Goal: Use online tool/utility: Use online tool/utility

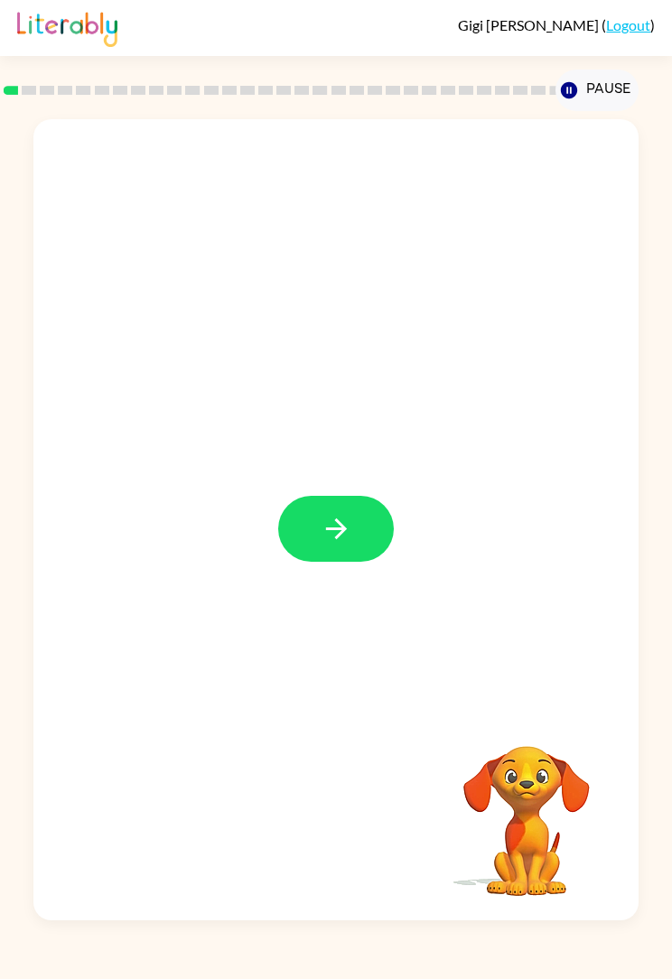
click at [346, 536] on icon "button" at bounding box center [337, 529] width 32 height 32
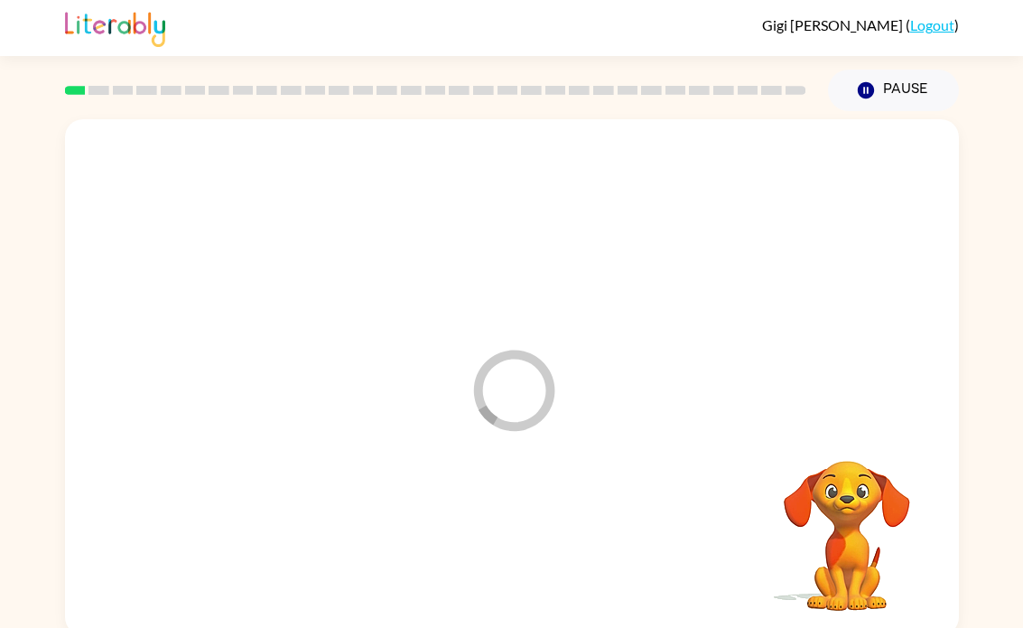
click at [526, 544] on div at bounding box center [512, 544] width 858 height 148
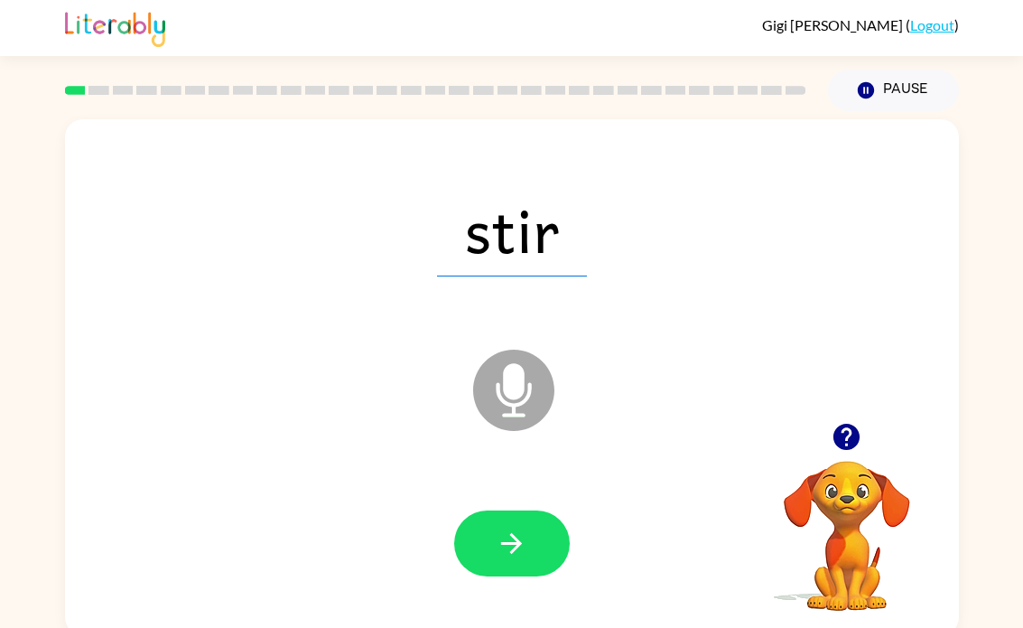
click at [492, 573] on button "button" at bounding box center [512, 543] width 116 height 66
click at [471, 555] on button "button" at bounding box center [512, 543] width 116 height 66
click at [507, 560] on button "button" at bounding box center [512, 543] width 116 height 66
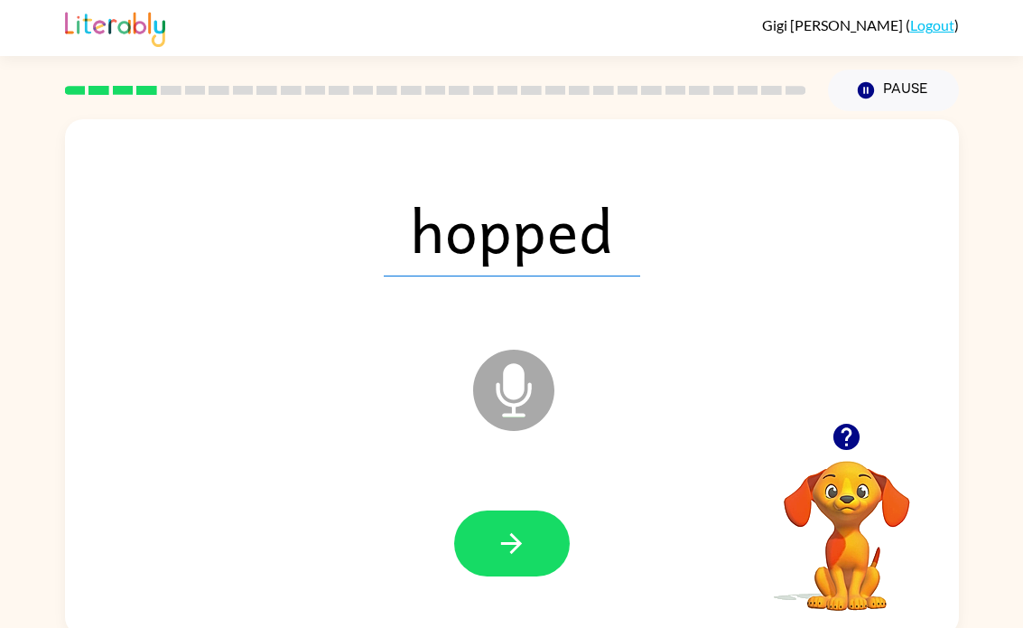
click at [487, 576] on button "button" at bounding box center [512, 543] width 116 height 66
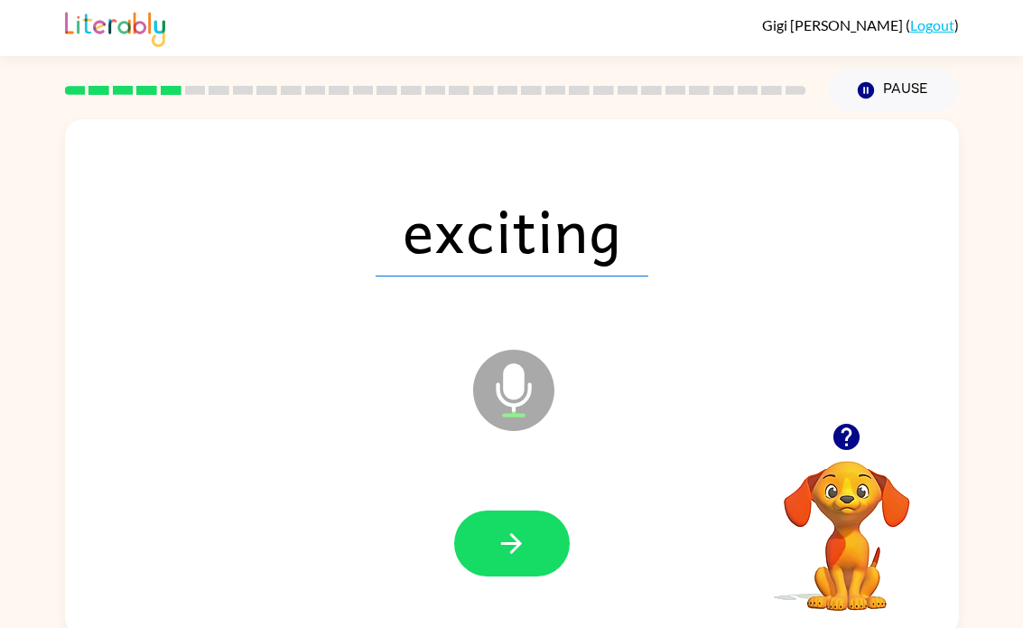
click at [103, 128] on div "exciting Microphone The Microphone is here when it is your turn to talk" at bounding box center [512, 377] width 894 height 516
click at [449, 562] on div at bounding box center [512, 544] width 858 height 148
click at [484, 531] on button "button" at bounding box center [512, 543] width 116 height 66
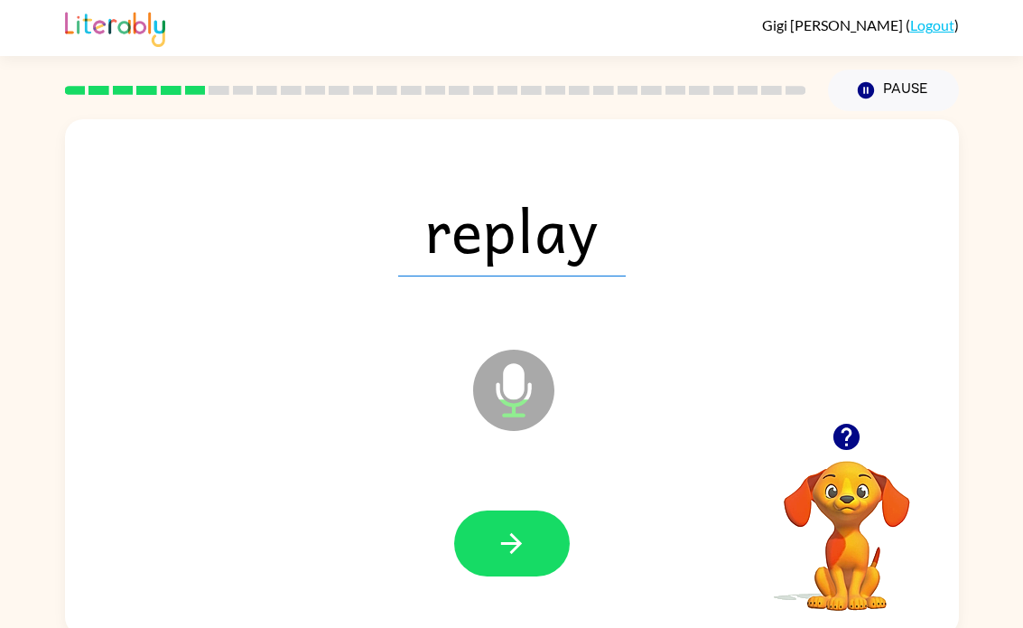
click at [535, 542] on button "button" at bounding box center [512, 543] width 116 height 66
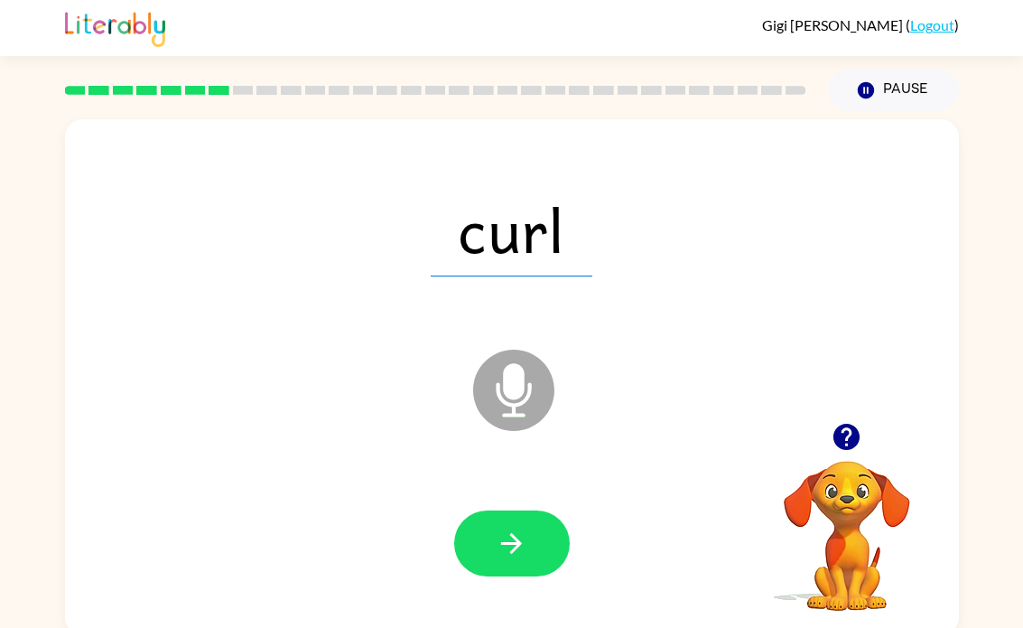
click at [492, 572] on button "button" at bounding box center [512, 543] width 116 height 66
click at [475, 535] on button "button" at bounding box center [512, 543] width 116 height 66
click at [470, 535] on button "button" at bounding box center [512, 543] width 116 height 66
click at [487, 532] on button "button" at bounding box center [512, 543] width 116 height 66
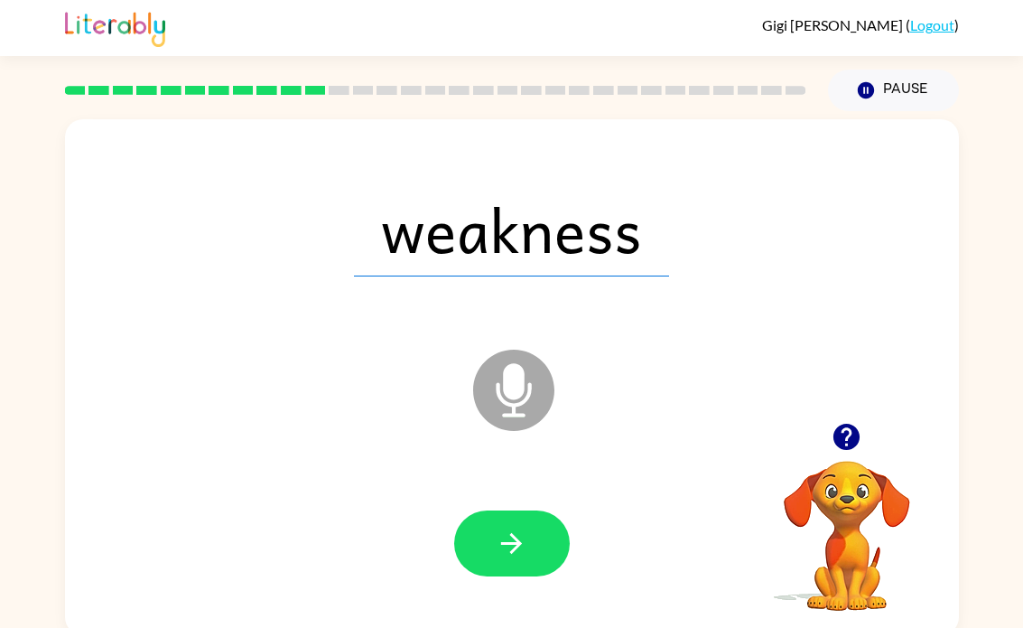
click at [500, 539] on icon "button" at bounding box center [512, 543] width 32 height 32
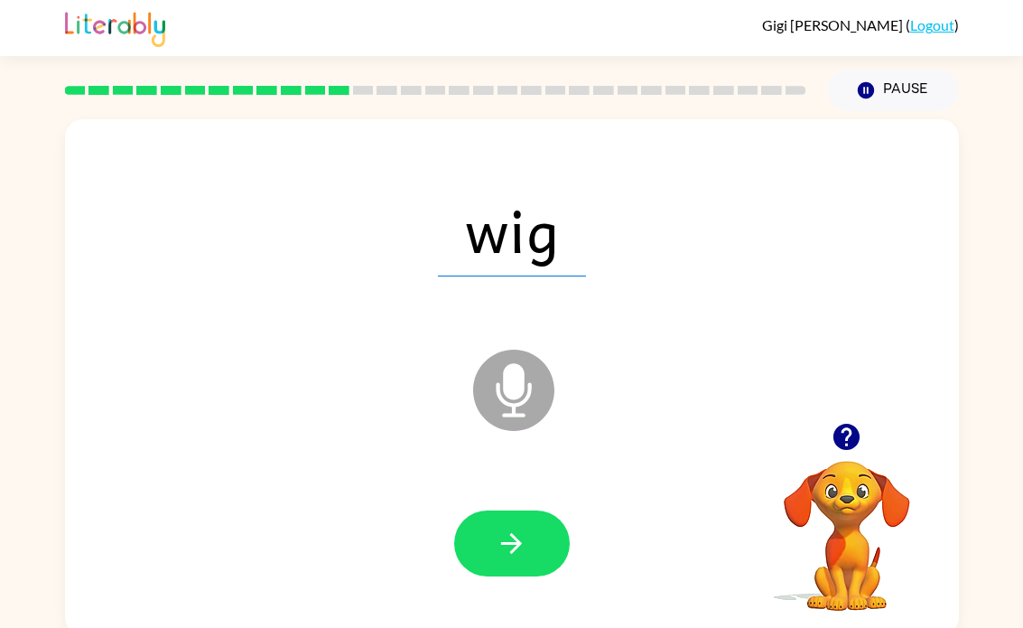
click at [518, 538] on icon "button" at bounding box center [512, 543] width 32 height 32
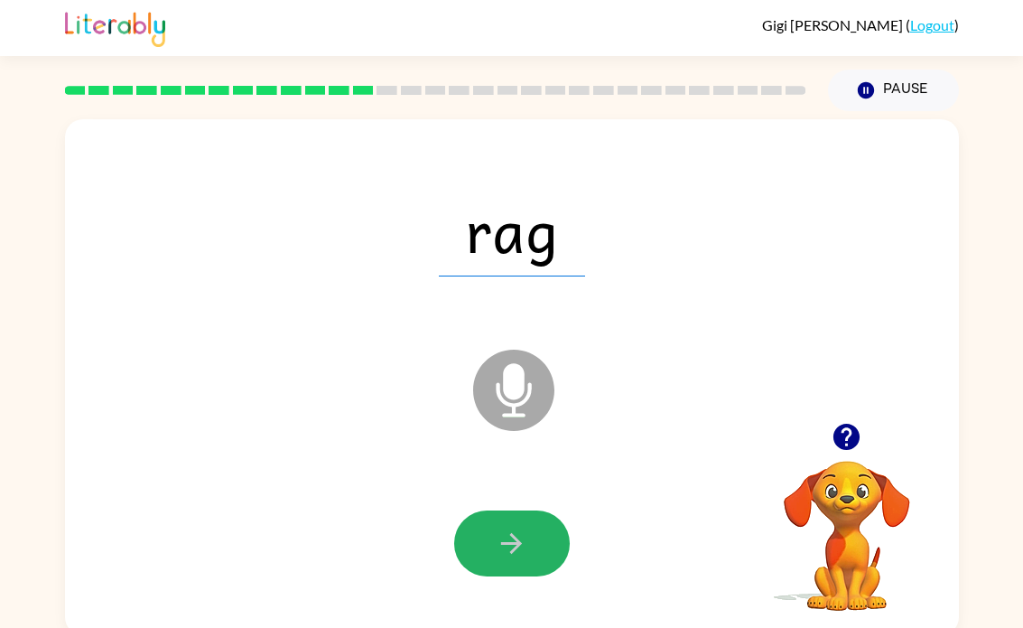
click at [538, 561] on button "button" at bounding box center [512, 543] width 116 height 66
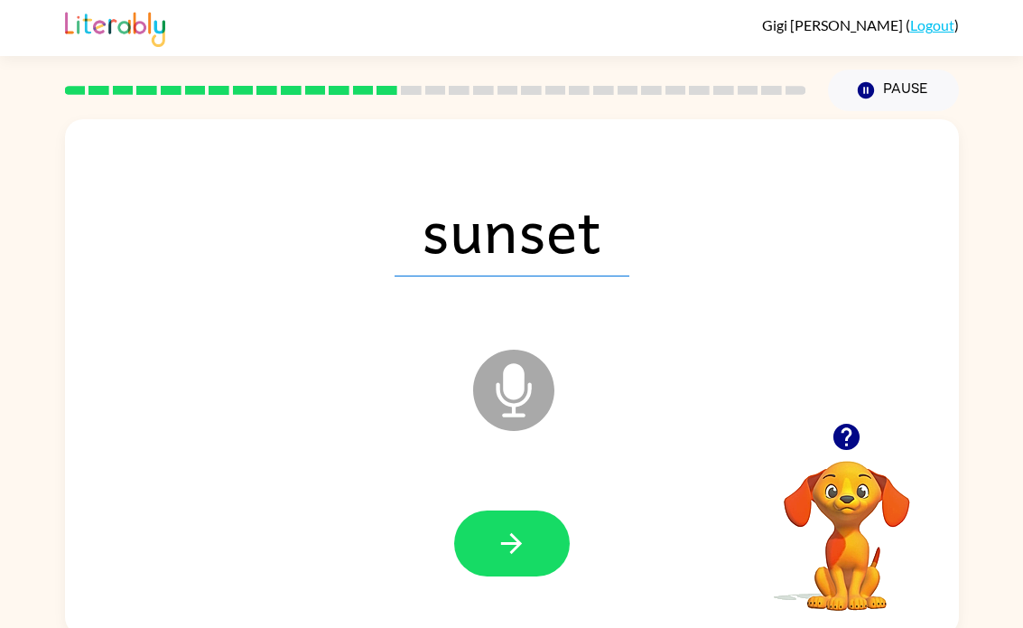
click at [496, 559] on icon "button" at bounding box center [512, 543] width 32 height 32
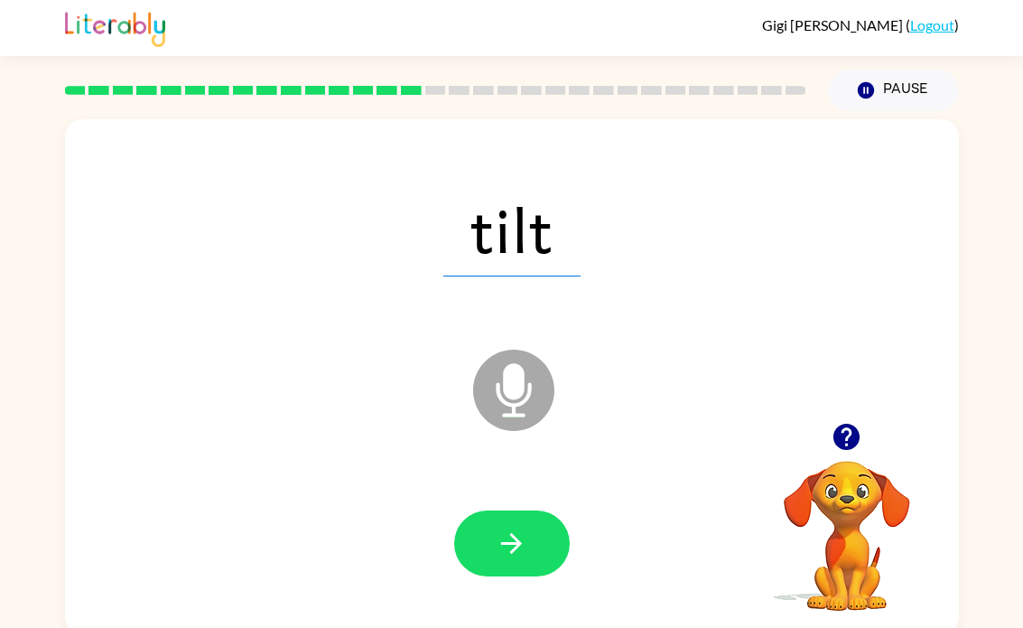
click at [507, 553] on icon "button" at bounding box center [512, 543] width 32 height 32
click at [471, 529] on button "button" at bounding box center [512, 543] width 116 height 66
click at [488, 536] on button "button" at bounding box center [512, 543] width 116 height 66
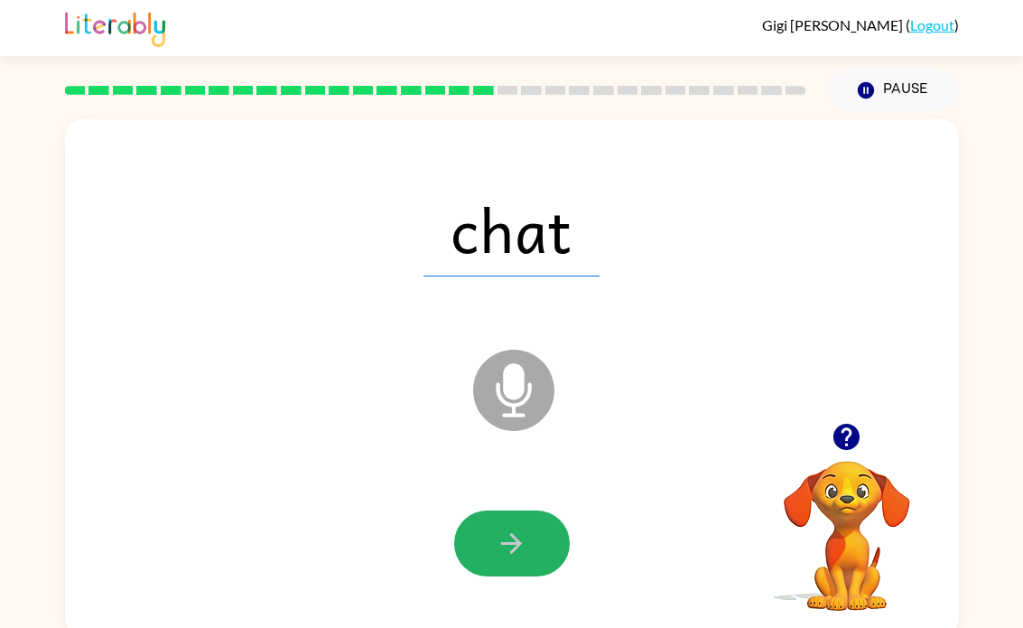
click at [461, 548] on button "button" at bounding box center [512, 543] width 116 height 66
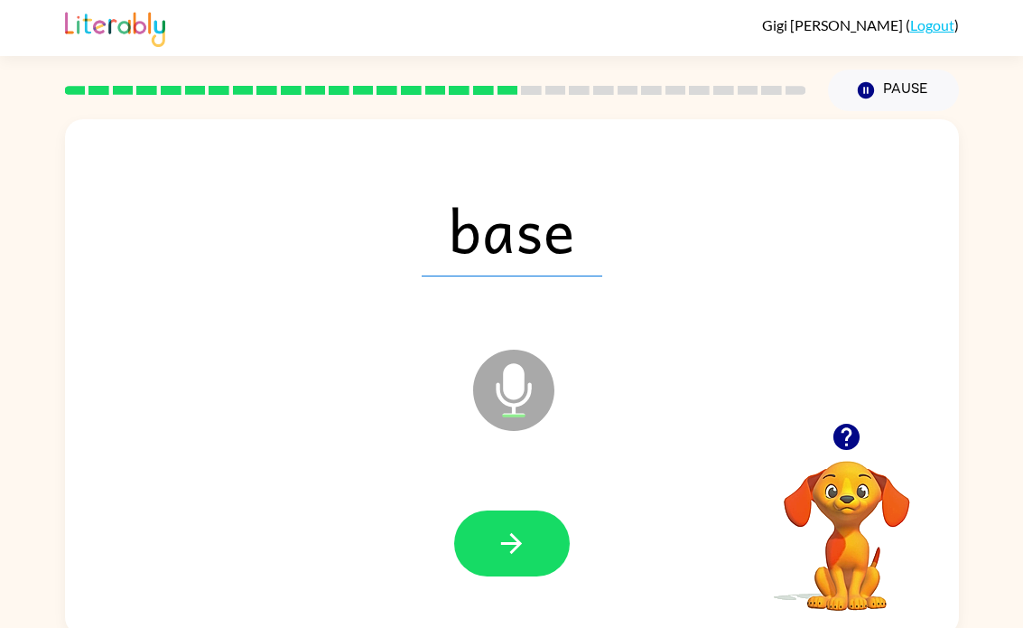
click at [488, 538] on button "button" at bounding box center [512, 543] width 116 height 66
click at [473, 551] on button "button" at bounding box center [512, 543] width 116 height 66
click at [517, 534] on icon "button" at bounding box center [512, 543] width 32 height 32
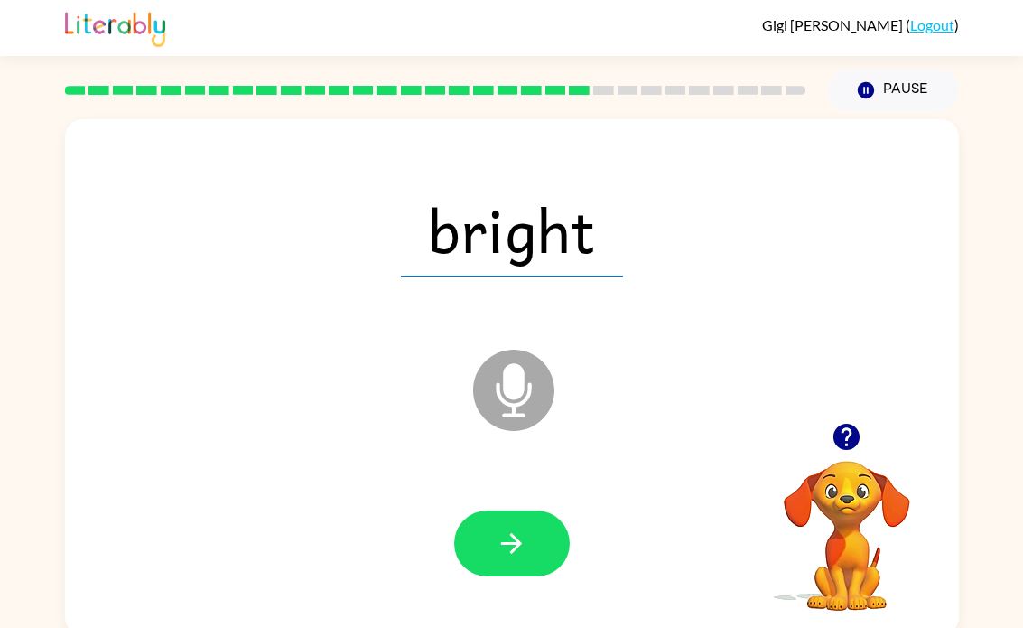
click at [510, 540] on icon "button" at bounding box center [512, 543] width 32 height 32
click at [499, 557] on icon "button" at bounding box center [512, 543] width 32 height 32
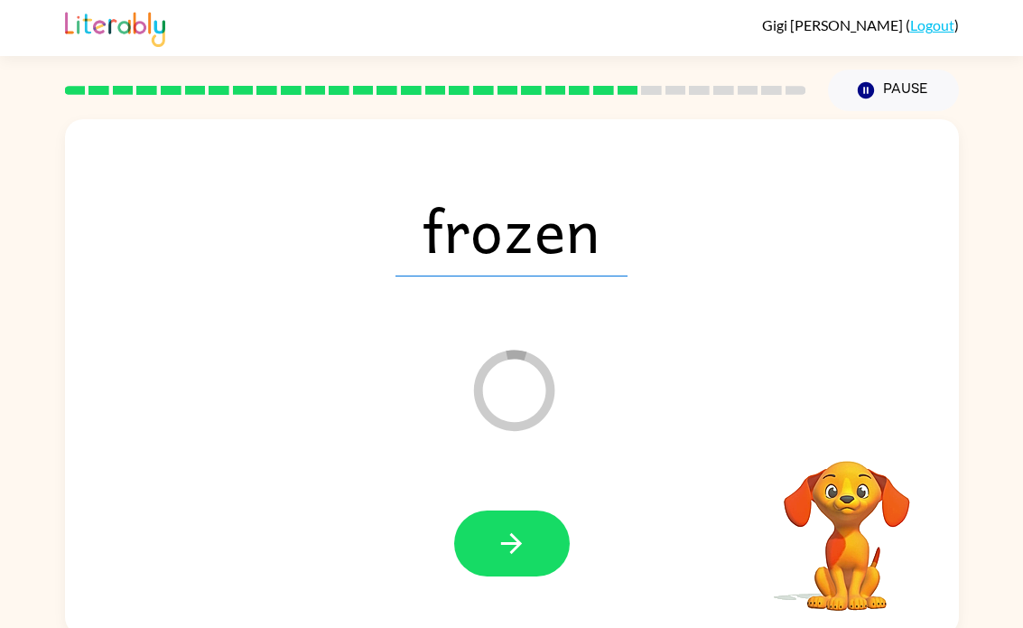
click at [462, 542] on button "button" at bounding box center [512, 543] width 116 height 66
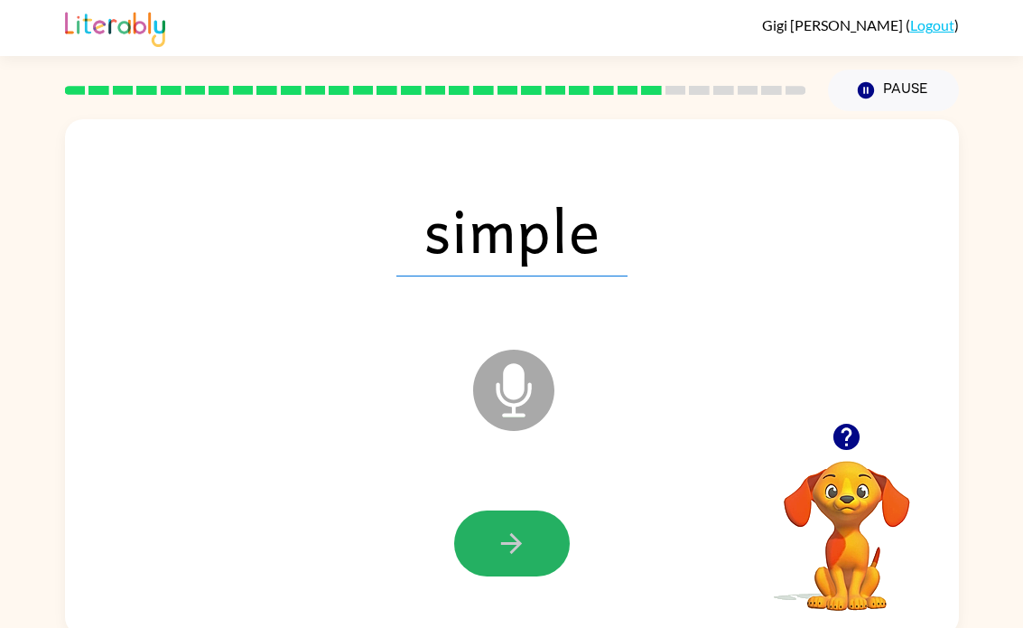
click at [481, 544] on button "button" at bounding box center [512, 543] width 116 height 66
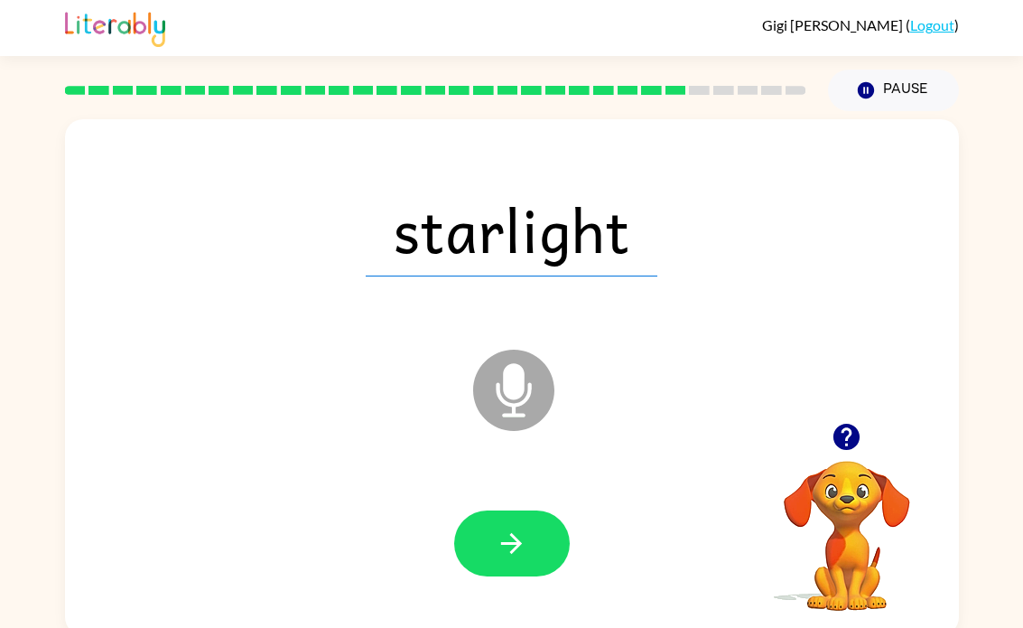
click at [489, 551] on button "button" at bounding box center [512, 543] width 116 height 66
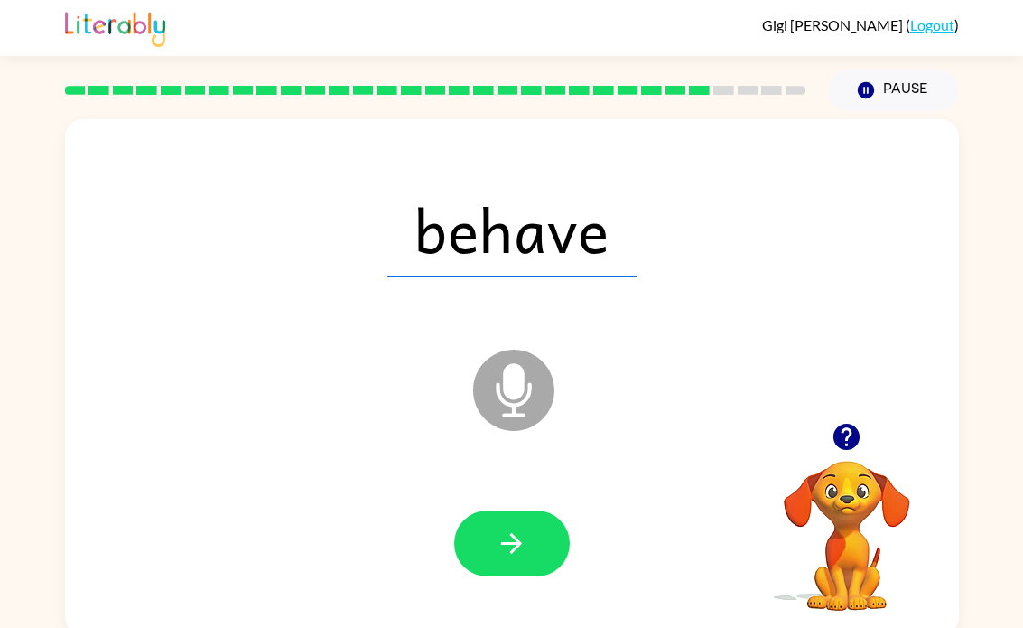
click at [498, 536] on icon "button" at bounding box center [512, 543] width 32 height 32
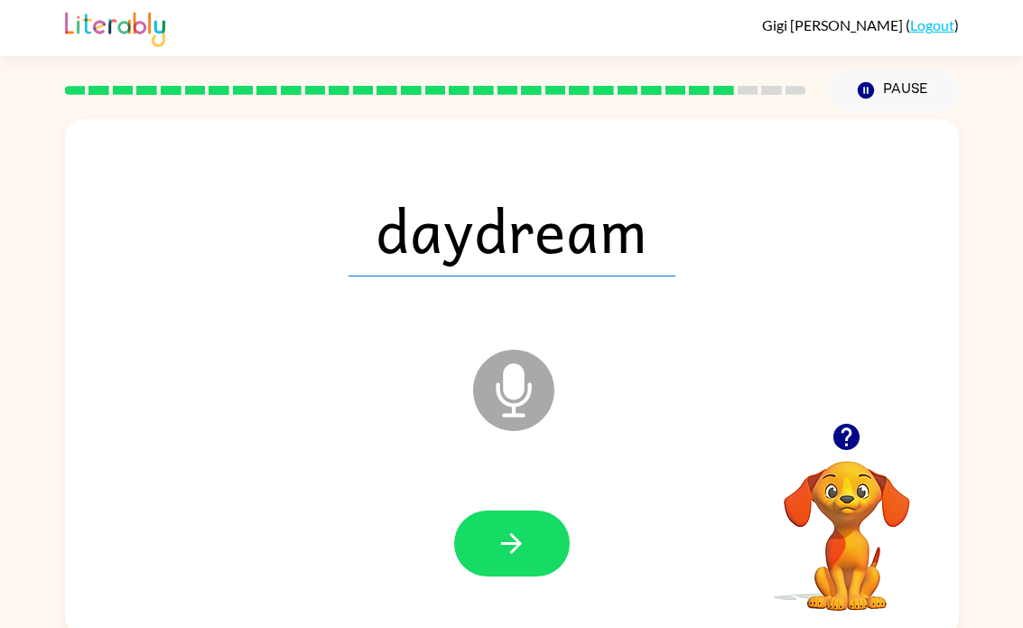
click at [505, 538] on icon "button" at bounding box center [512, 543] width 32 height 32
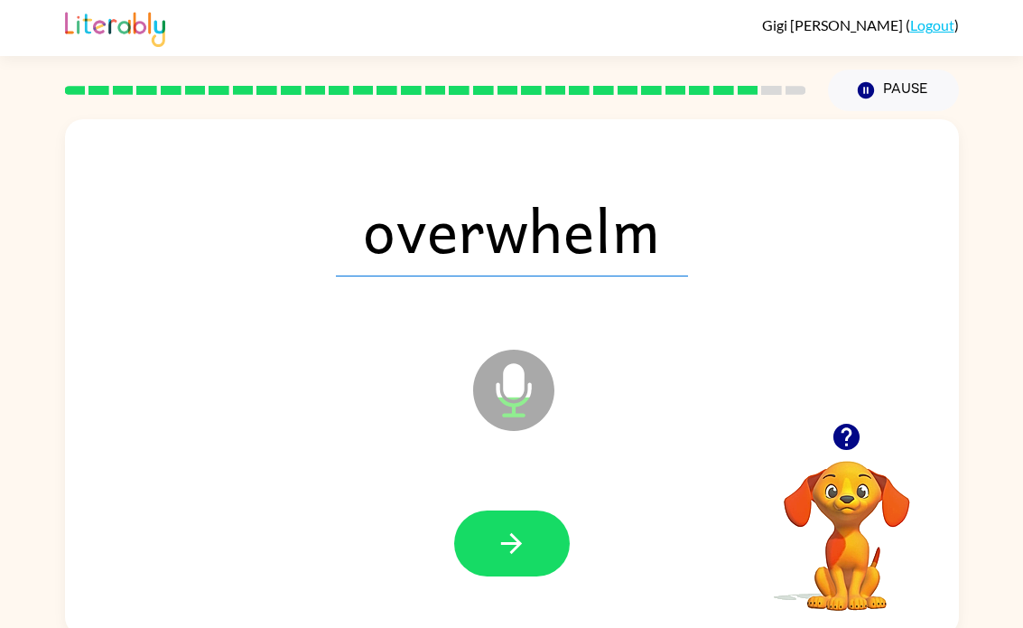
click at [489, 556] on button "button" at bounding box center [512, 543] width 116 height 66
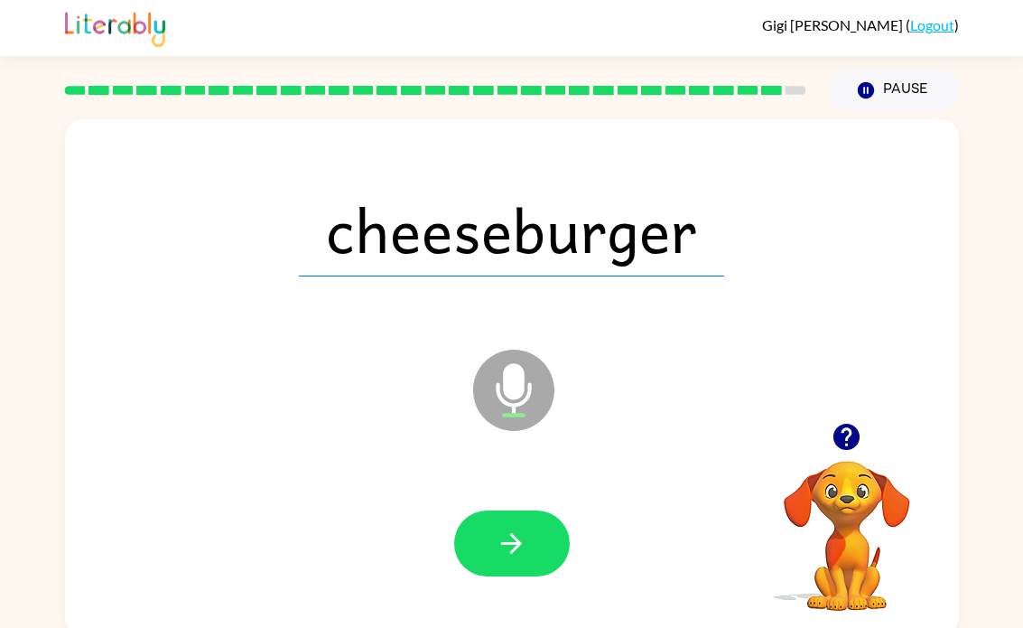
click at [506, 548] on icon "button" at bounding box center [512, 543] width 32 height 32
